Goal: Navigation & Orientation: Find specific page/section

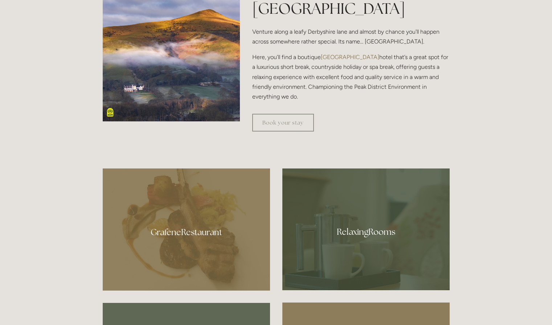
scroll to position [330, 0]
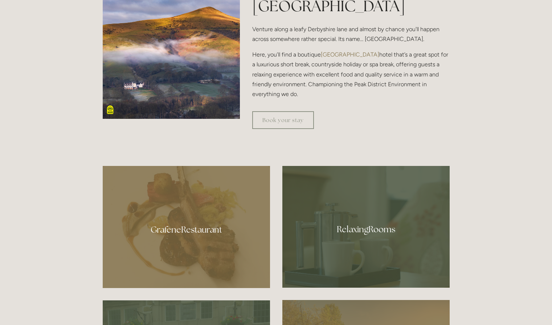
click at [325, 219] on div at bounding box center [365, 227] width 167 height 122
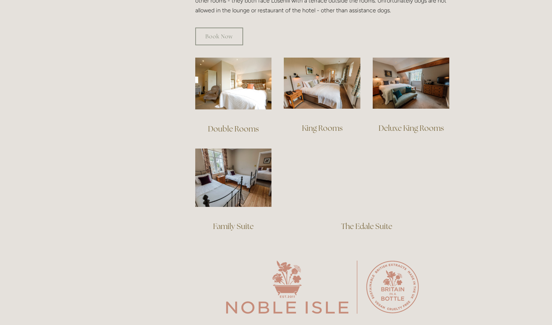
scroll to position [478, 0]
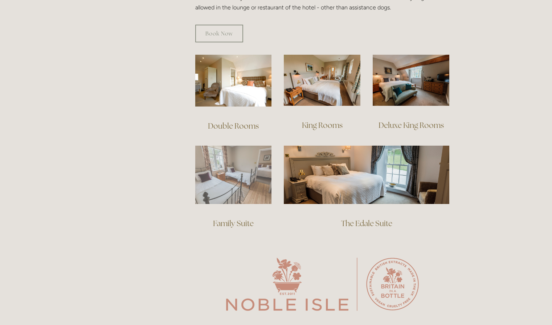
click at [244, 176] on img at bounding box center [233, 175] width 77 height 58
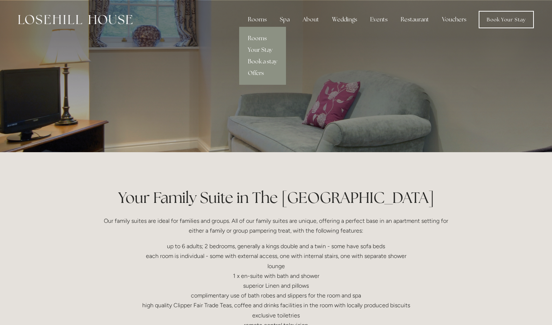
click at [263, 63] on link "Book a stay" at bounding box center [262, 62] width 47 height 12
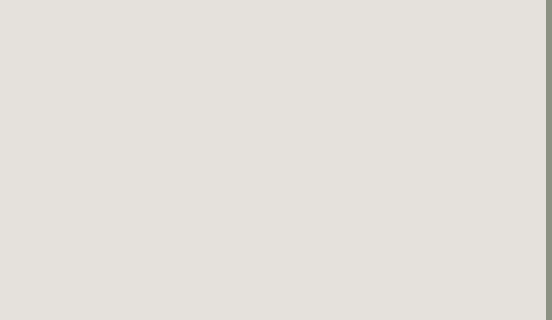
scroll to position [0, 6]
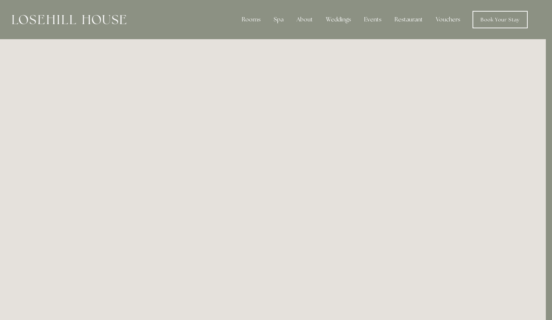
drag, startPoint x: 103, startPoint y: 26, endPoint x: 111, endPoint y: 19, distance: 9.8
click at [111, 19] on div at bounding box center [69, 19] width 114 height 17
click at [111, 19] on img at bounding box center [69, 19] width 114 height 9
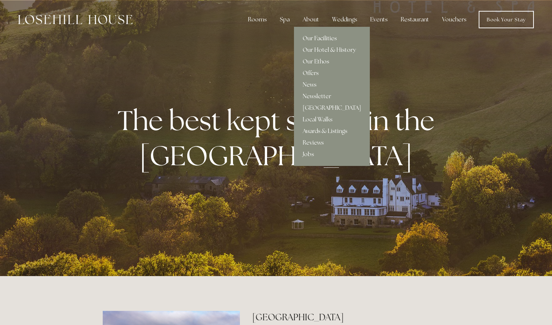
click at [320, 35] on link "Our Facilities" at bounding box center [332, 39] width 76 height 12
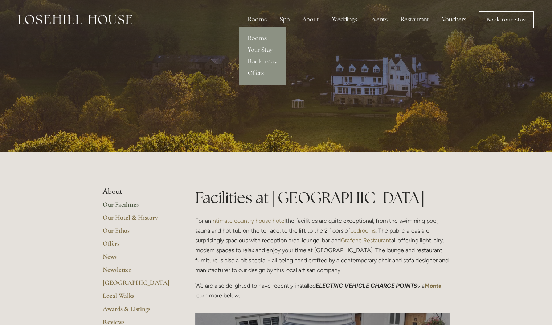
click at [264, 75] on link "Offers" at bounding box center [262, 73] width 47 height 12
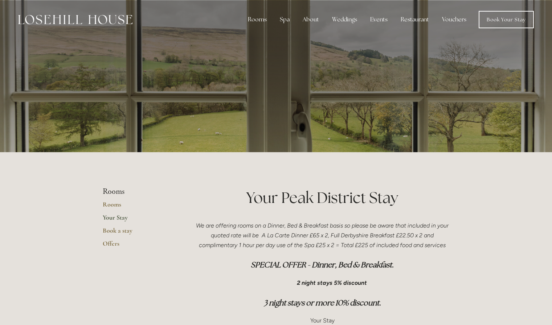
click at [71, 23] on img at bounding box center [75, 19] width 114 height 9
